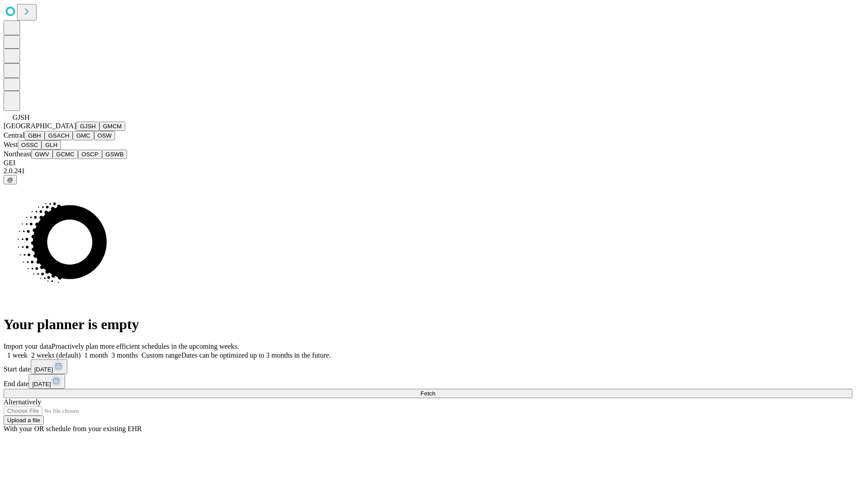
click at [76, 131] on button "GJSH" at bounding box center [87, 126] width 23 height 9
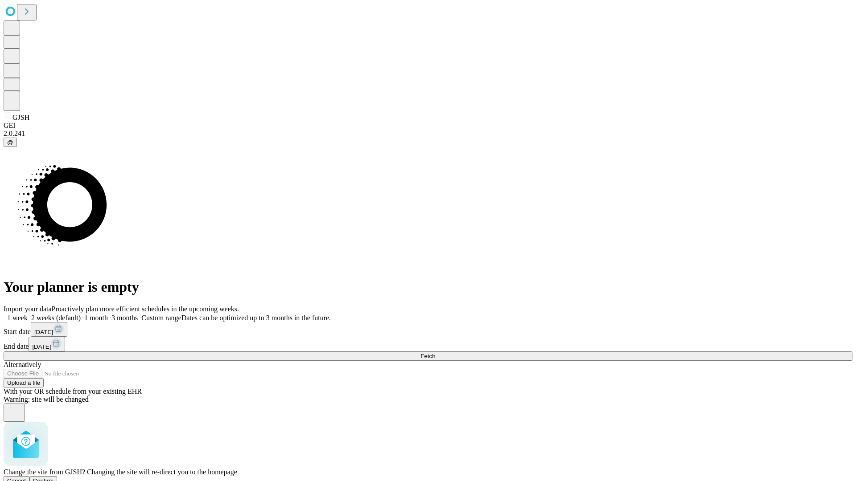
click at [54, 478] on span "Confirm" at bounding box center [43, 481] width 21 height 7
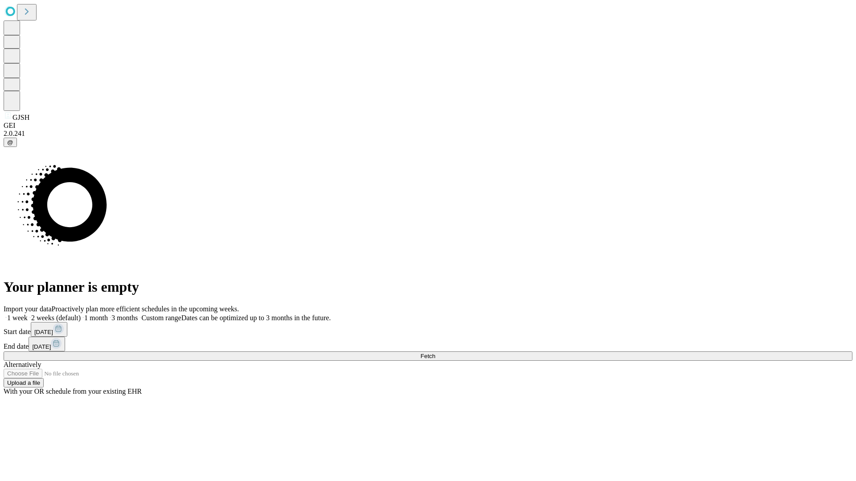
click at [435, 353] on span "Fetch" at bounding box center [427, 356] width 15 height 7
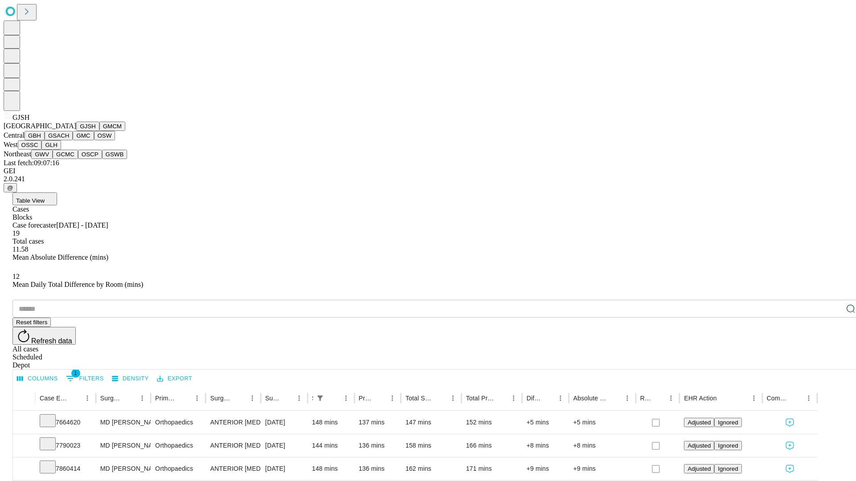
click at [99, 131] on button "GMCM" at bounding box center [112, 126] width 26 height 9
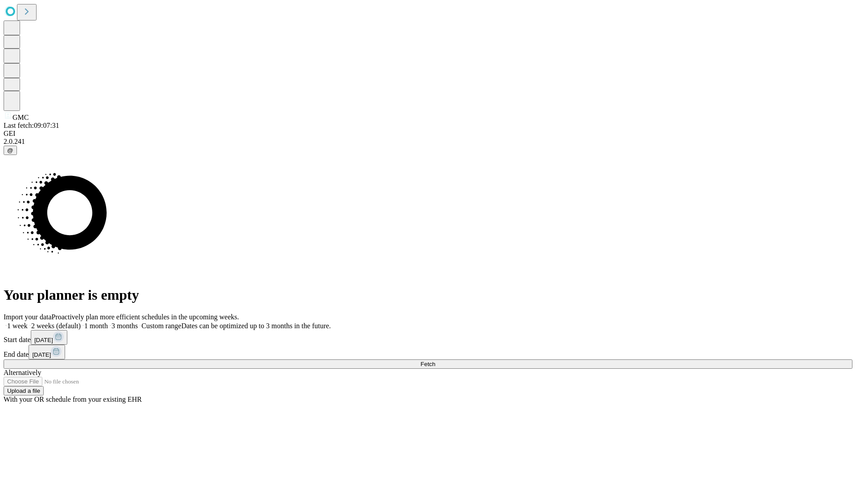
click at [435, 361] on span "Fetch" at bounding box center [427, 364] width 15 height 7
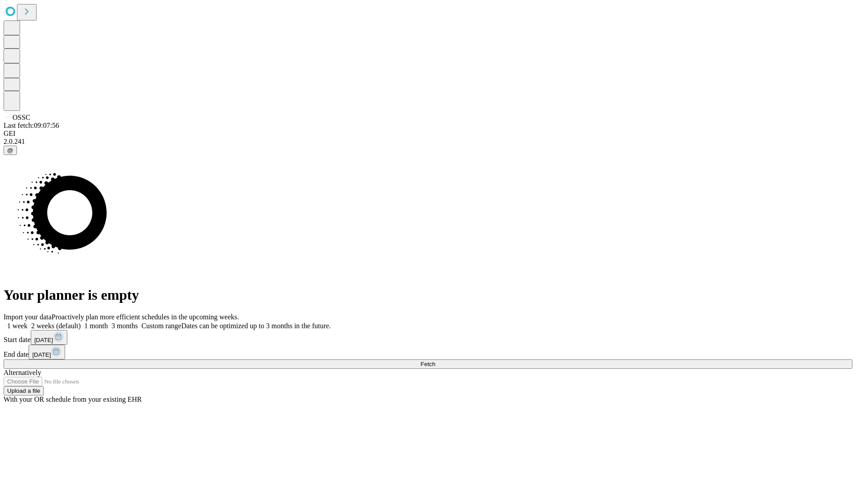
click at [435, 361] on span "Fetch" at bounding box center [427, 364] width 15 height 7
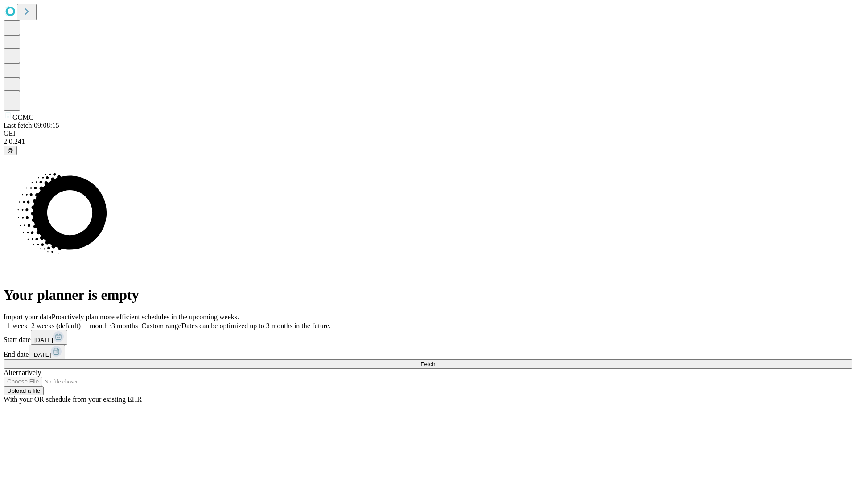
click at [435, 361] on span "Fetch" at bounding box center [427, 364] width 15 height 7
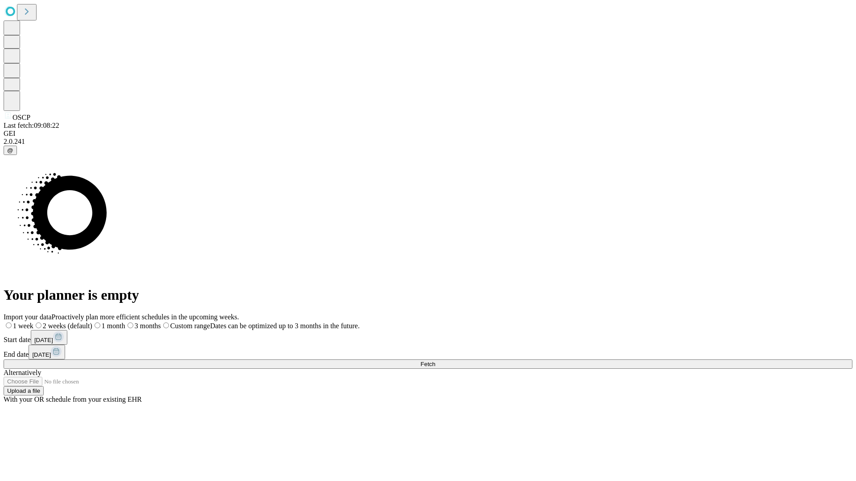
click at [435, 361] on span "Fetch" at bounding box center [427, 364] width 15 height 7
